Goal: Browse casually: Explore the website without a specific task or goal

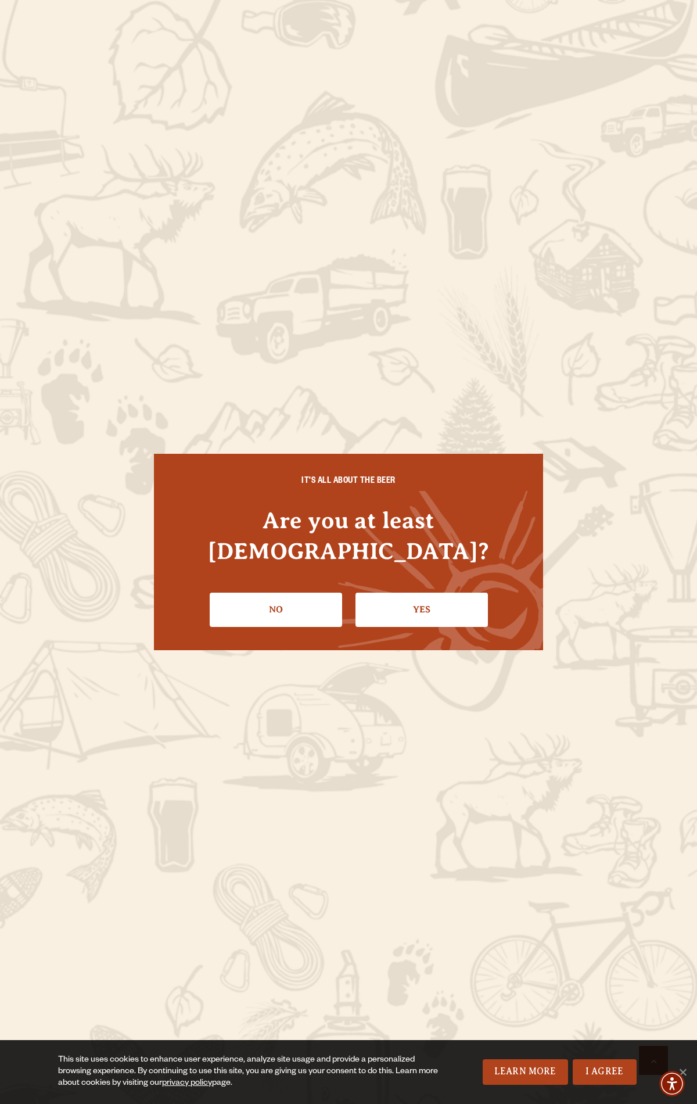
scroll to position [3315, 0]
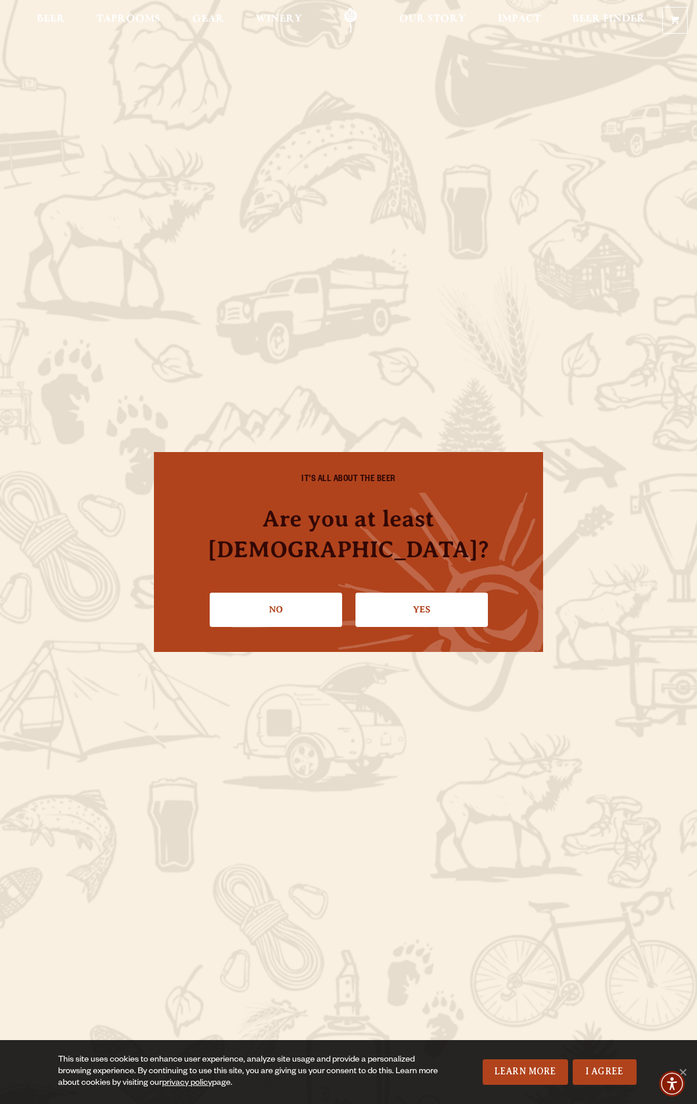
scroll to position [2355, 0]
